Goal: Find specific fact: Find specific fact

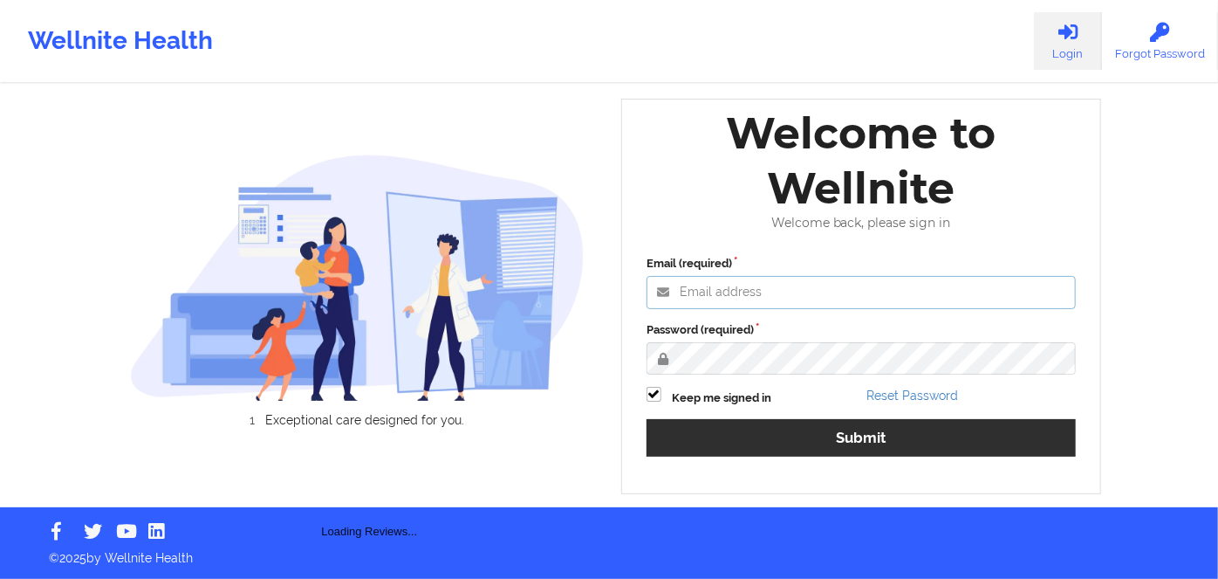
type input "russel@wellnite.com"
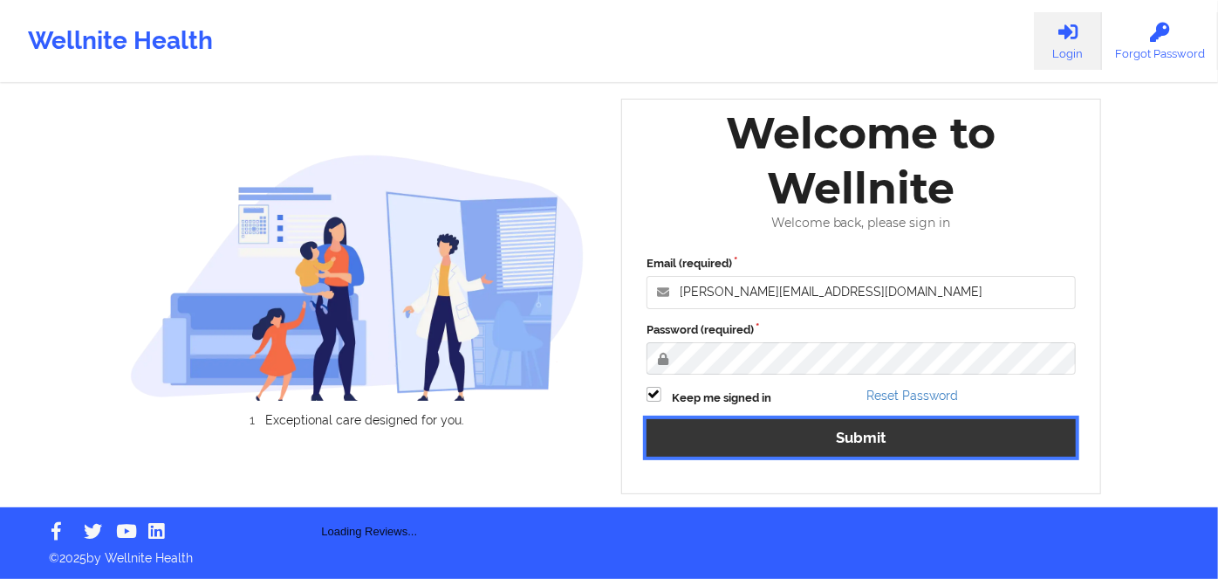
click at [894, 431] on button "Submit" at bounding box center [861, 438] width 429 height 38
click at [948, 453] on button "Submit" at bounding box center [861, 438] width 429 height 38
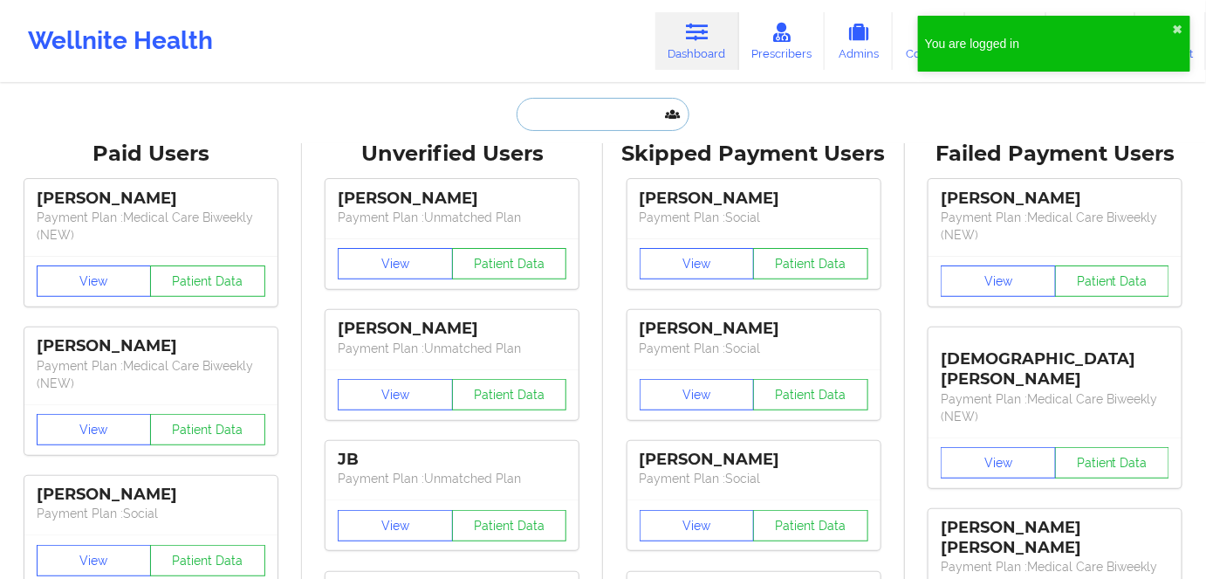
click at [608, 109] on input "text" at bounding box center [603, 114] width 173 height 33
paste input "Abriana Amari Wilson"
type input "Abriana Amari Wilson"
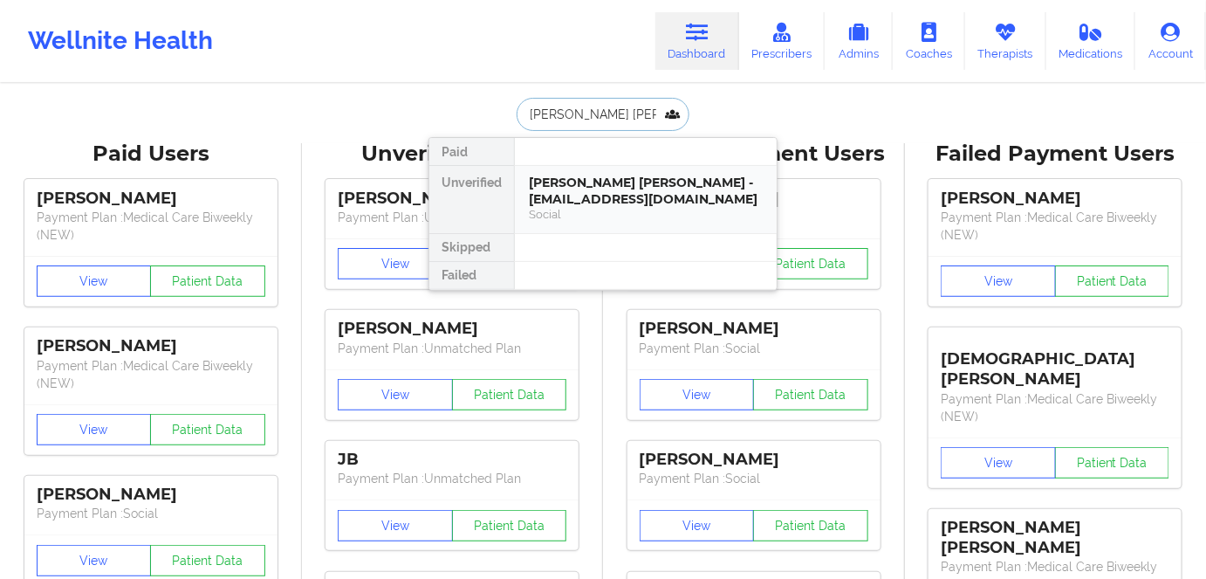
click at [663, 200] on div "Abriana Amari Wilson - adonis2x@icloud.com" at bounding box center [646, 191] width 234 height 32
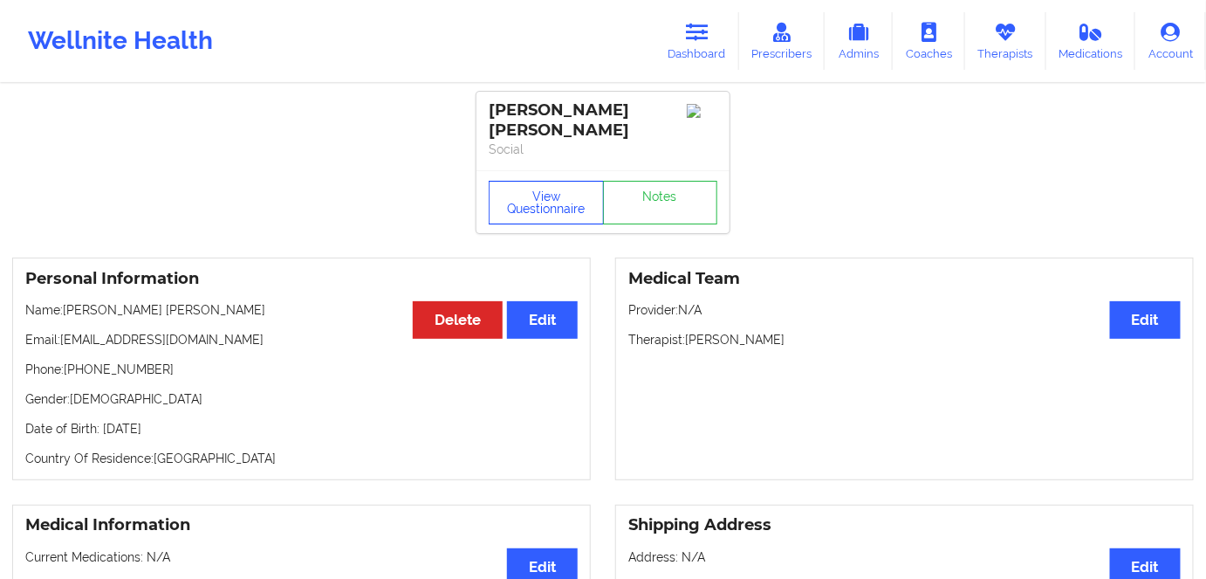
click at [553, 187] on button "View Questionnaire" at bounding box center [546, 203] width 115 height 44
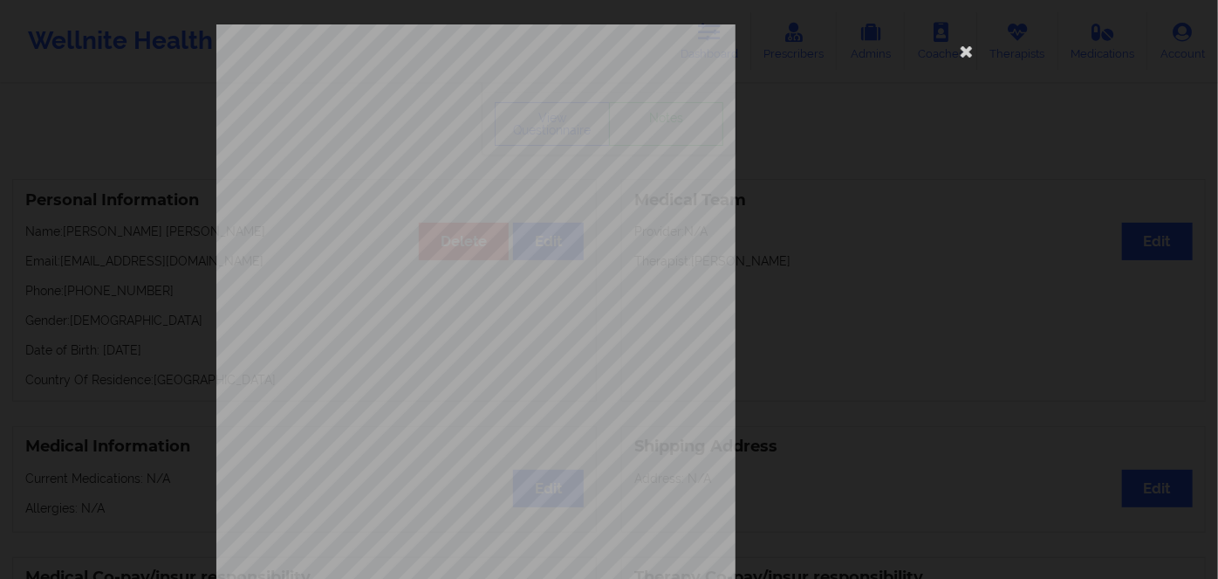
scroll to position [253, 0]
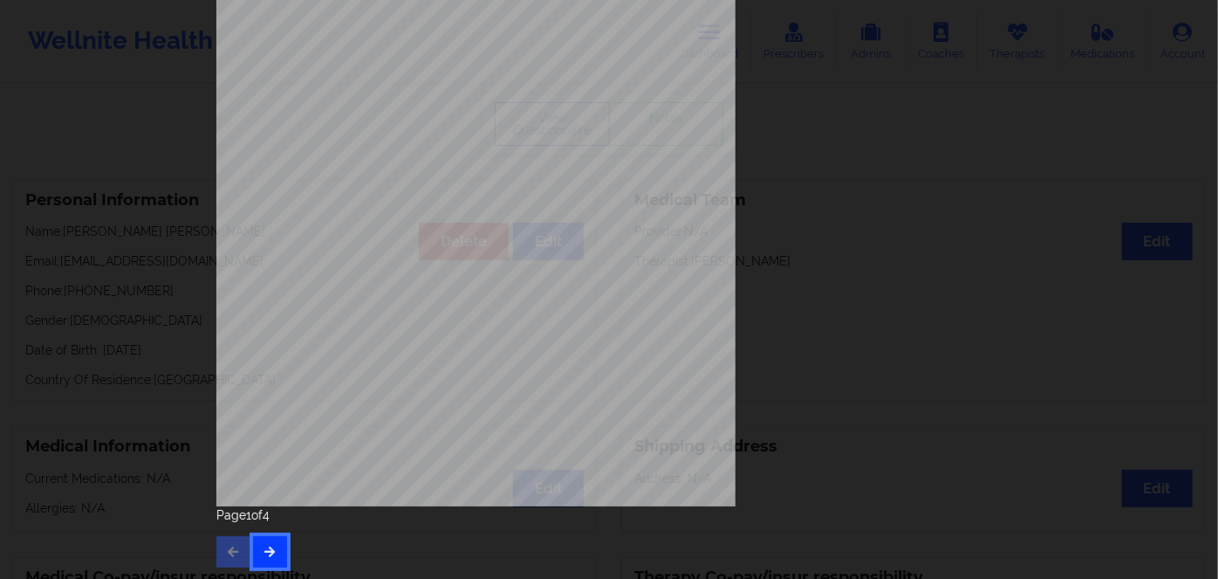
click at [266, 540] on button "button" at bounding box center [270, 551] width 34 height 31
click at [263, 547] on icon "button" at bounding box center [270, 551] width 15 height 10
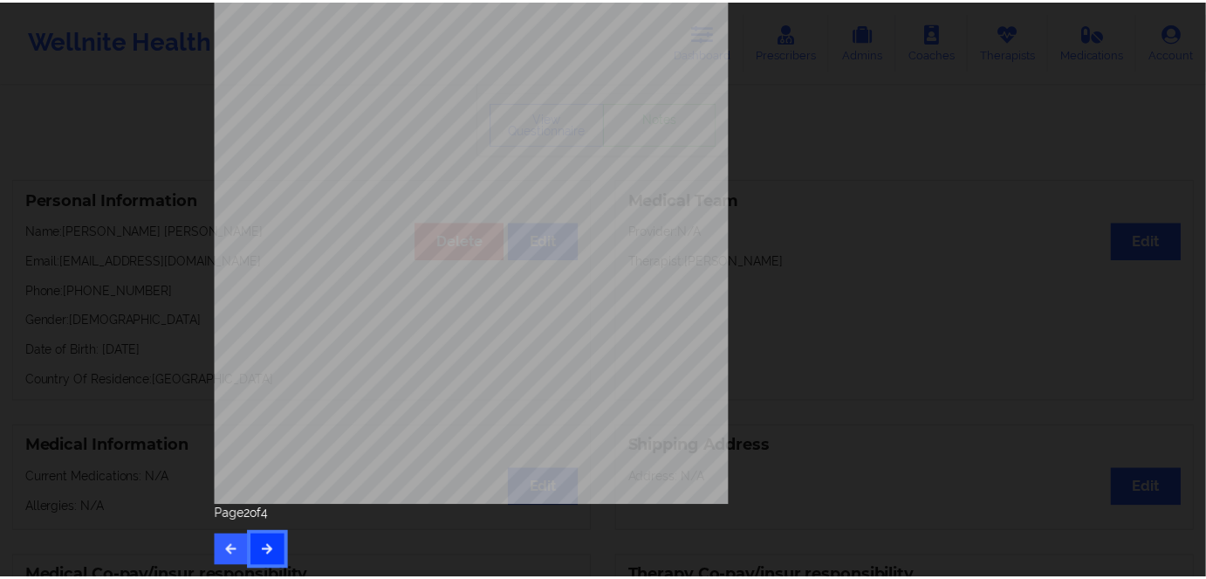
scroll to position [0, 0]
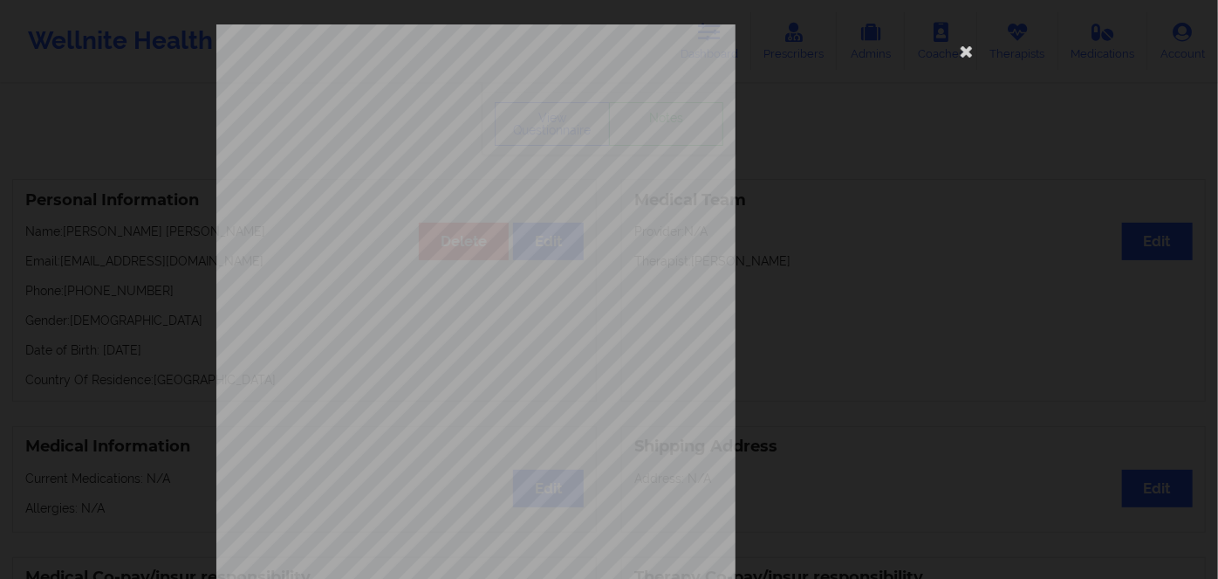
click at [422, 136] on span "STHB026W7978" at bounding box center [427, 135] width 59 height 8
copy span "STHB026W7978"
click at [963, 51] on icon at bounding box center [967, 51] width 28 height 28
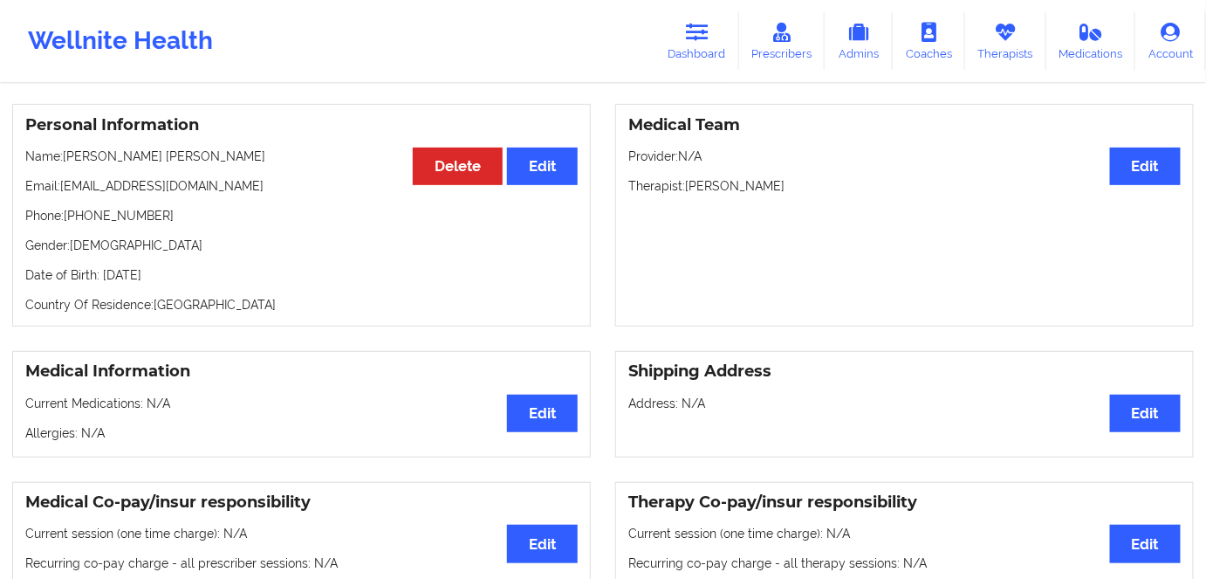
scroll to position [158, 0]
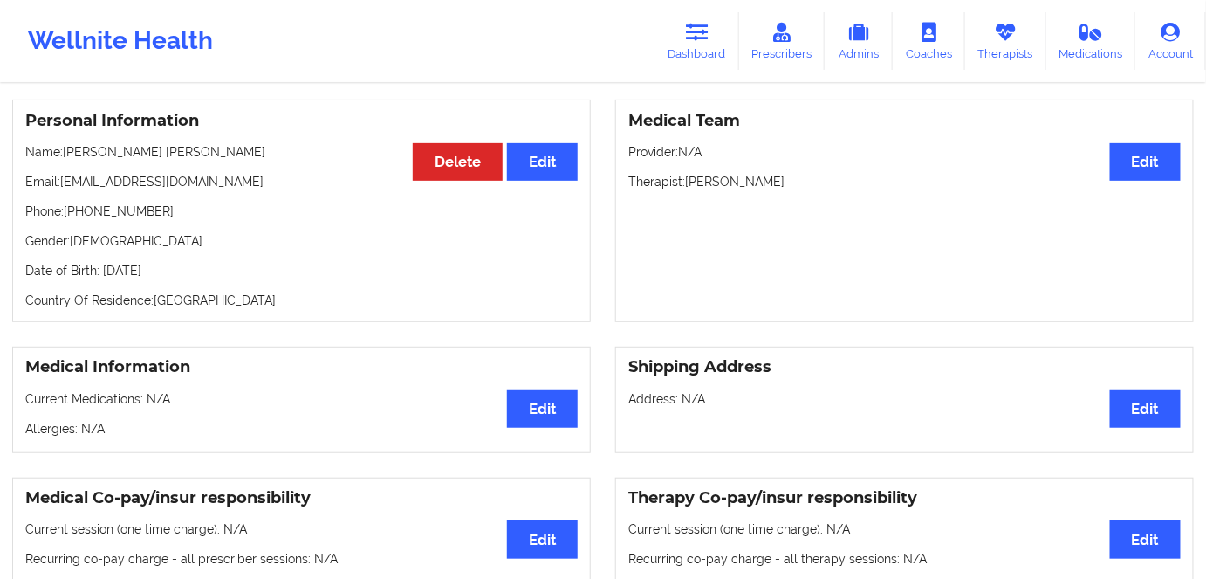
click at [196, 262] on p "Date of Birth: 24th of October 2001" at bounding box center [301, 270] width 552 height 17
copy p "2001"
drag, startPoint x: 199, startPoint y: 124, endPoint x: 68, endPoint y: 125, distance: 130.9
click at [68, 125] on div "Personal Information Edit Delete Name: Abriana Amari Wilson Email: adonis2x@icl…" at bounding box center [301, 210] width 579 height 223
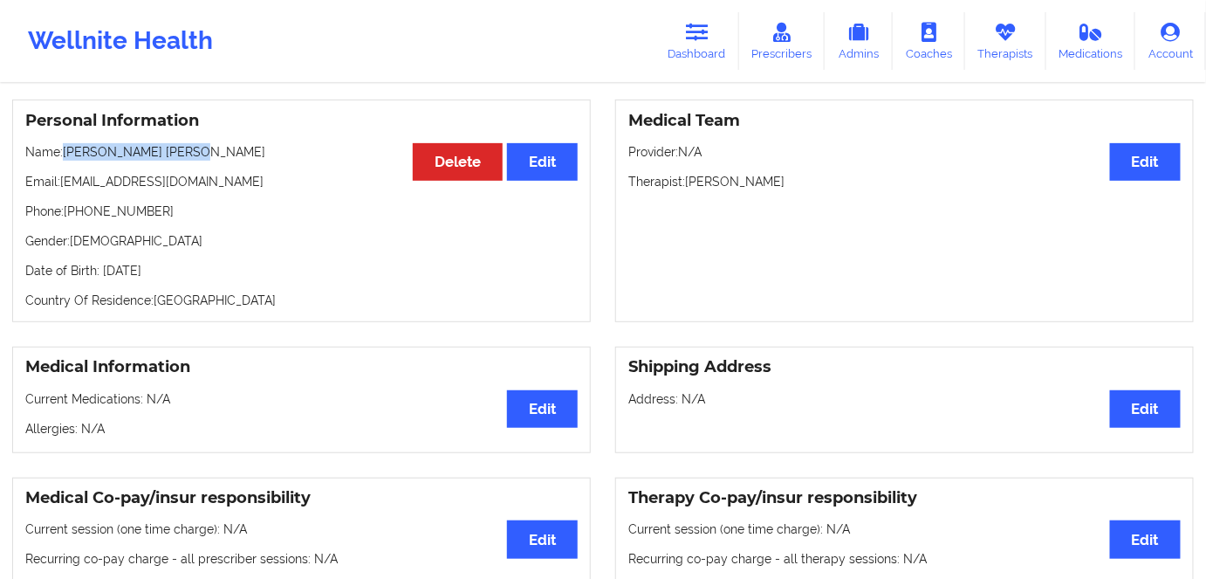
copy p "Abriana Amari Wilson"
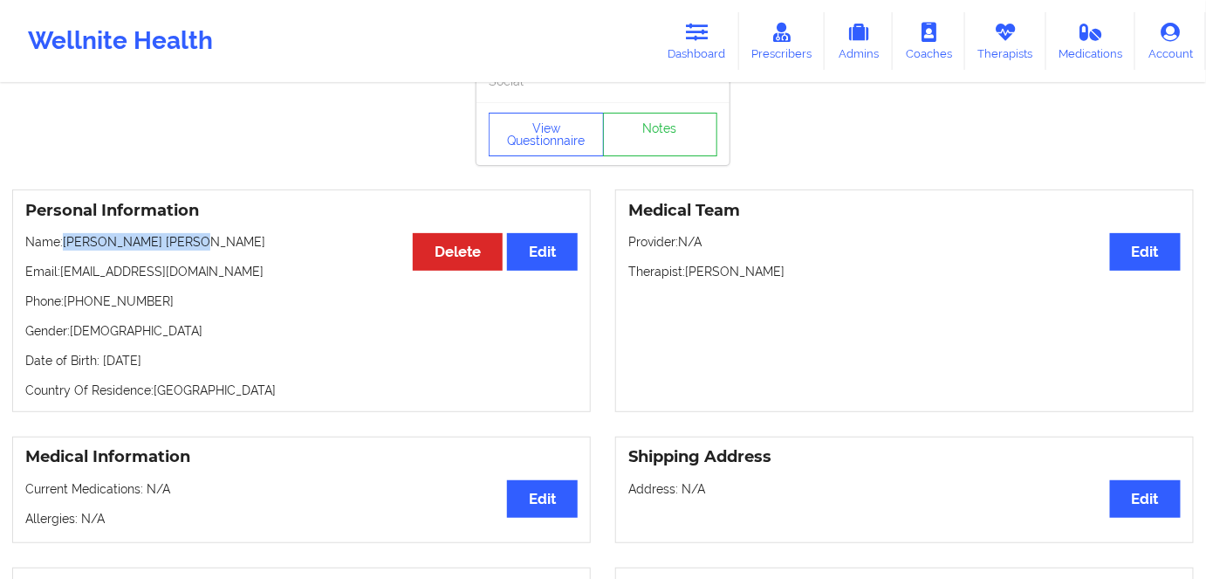
scroll to position [0, 0]
